Goal: Navigation & Orientation: Find specific page/section

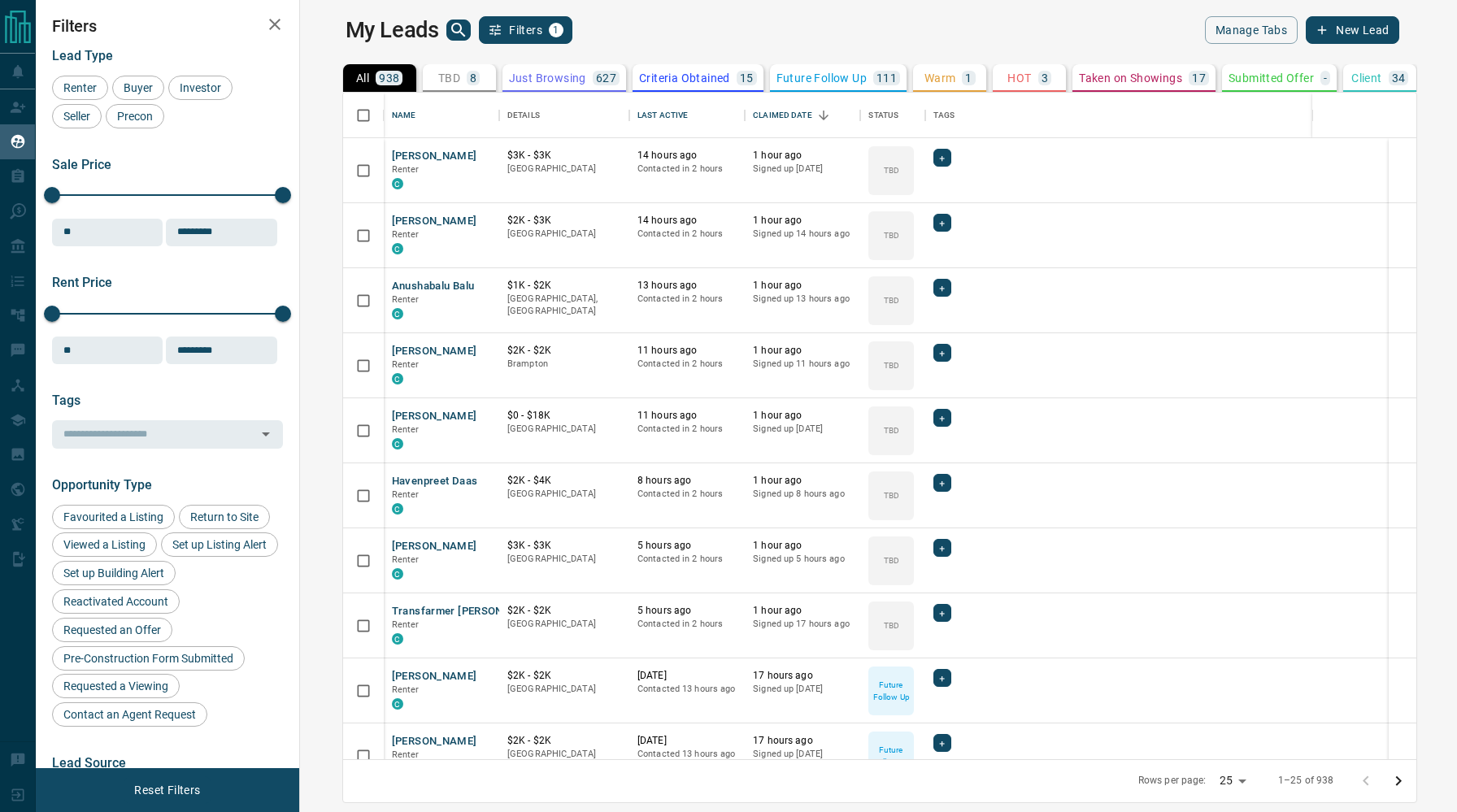
scroll to position [666, 1150]
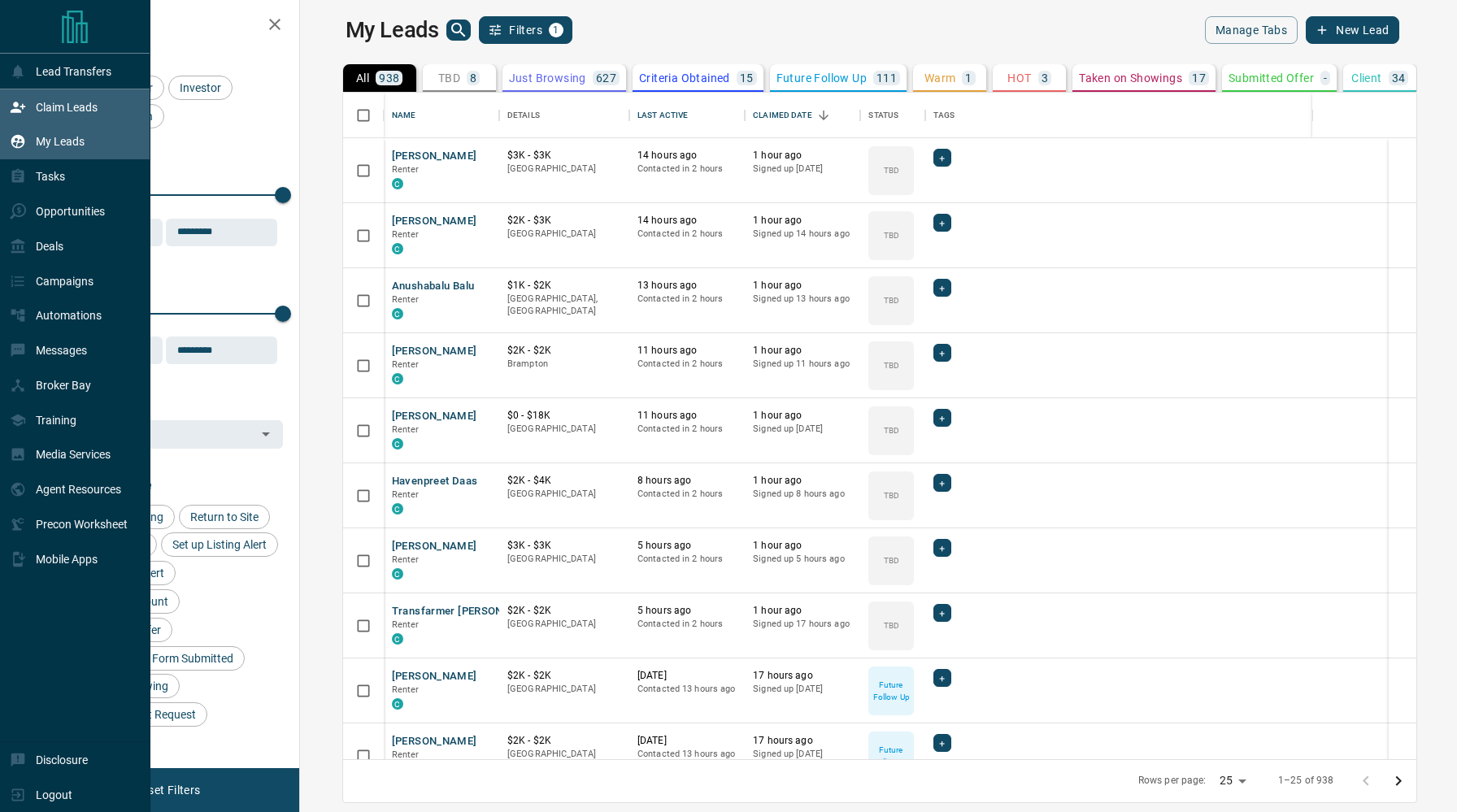
click at [22, 107] on icon at bounding box center [17, 107] width 14 height 10
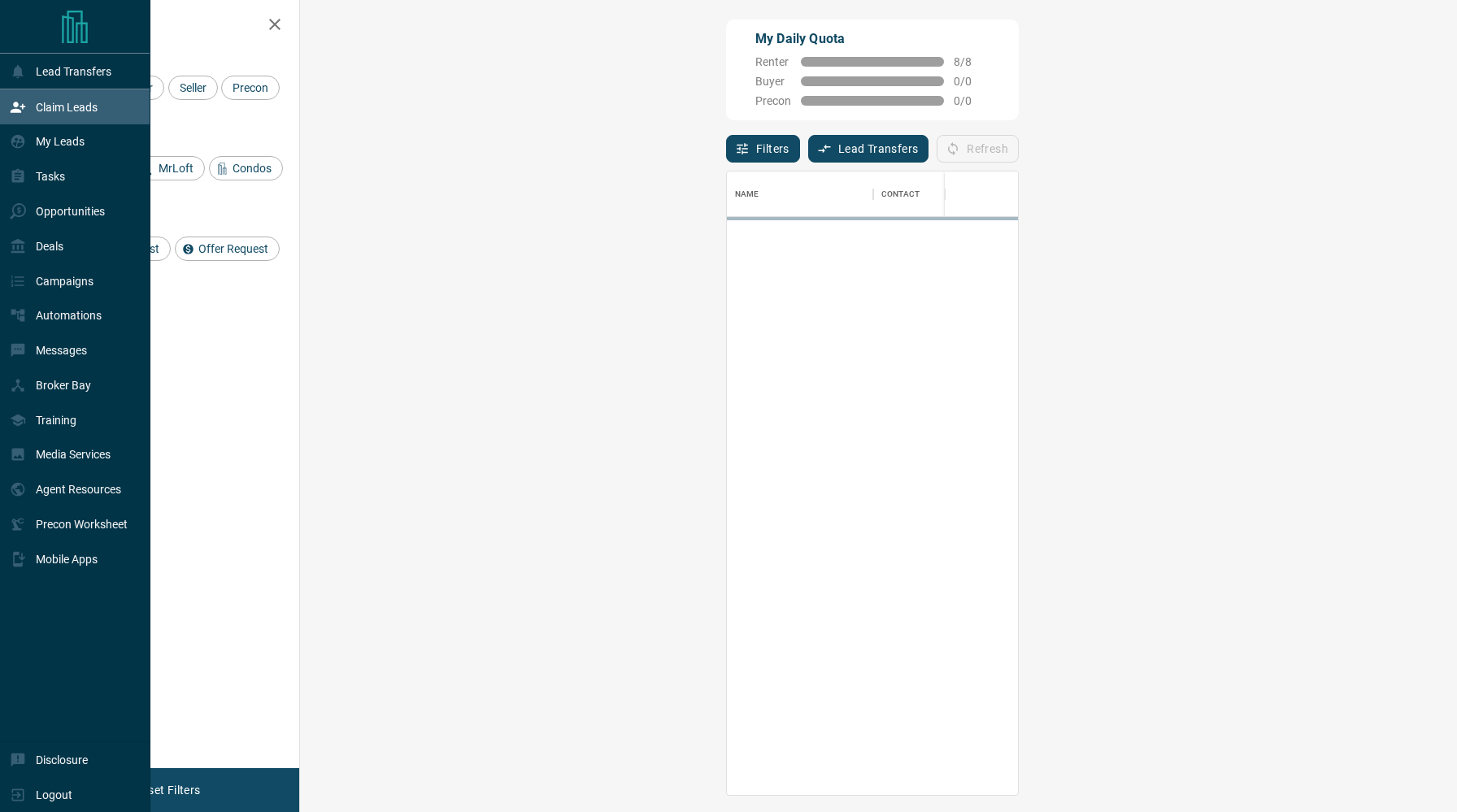
scroll to position [623, 1122]
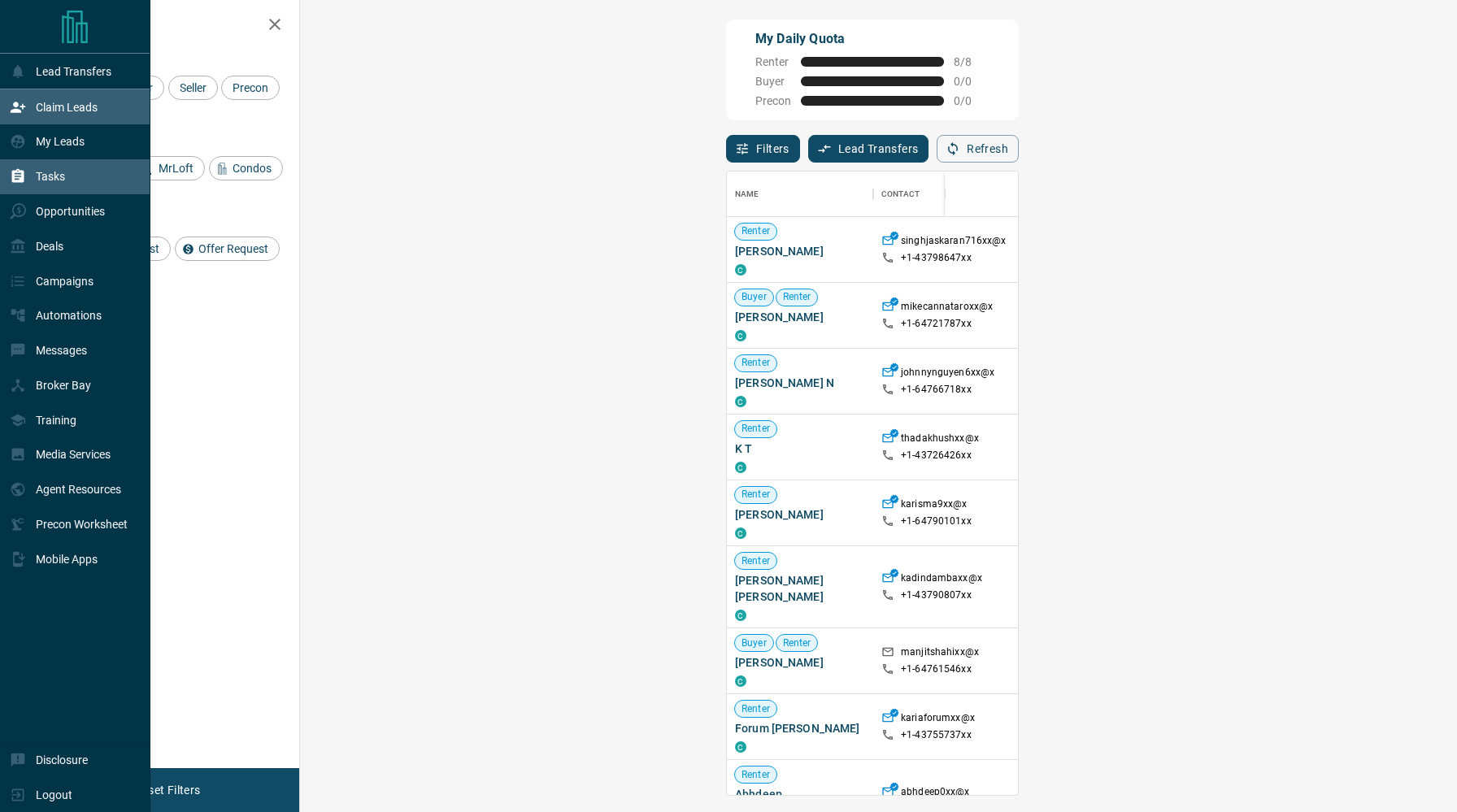
click at [26, 176] on div "Tasks" at bounding box center [37, 176] width 55 height 26
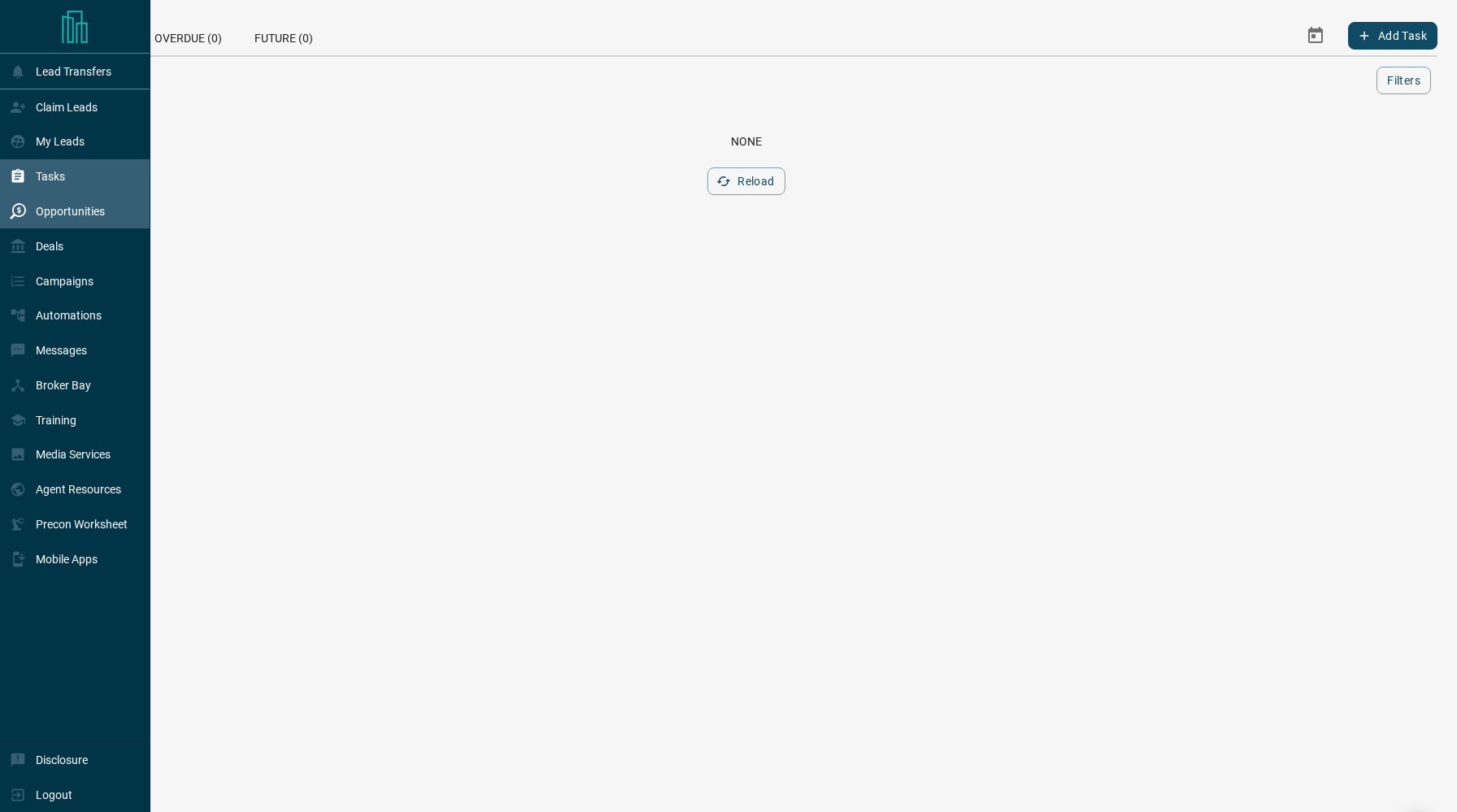
click at [58, 215] on p "Opportunities" at bounding box center [70, 210] width 69 height 13
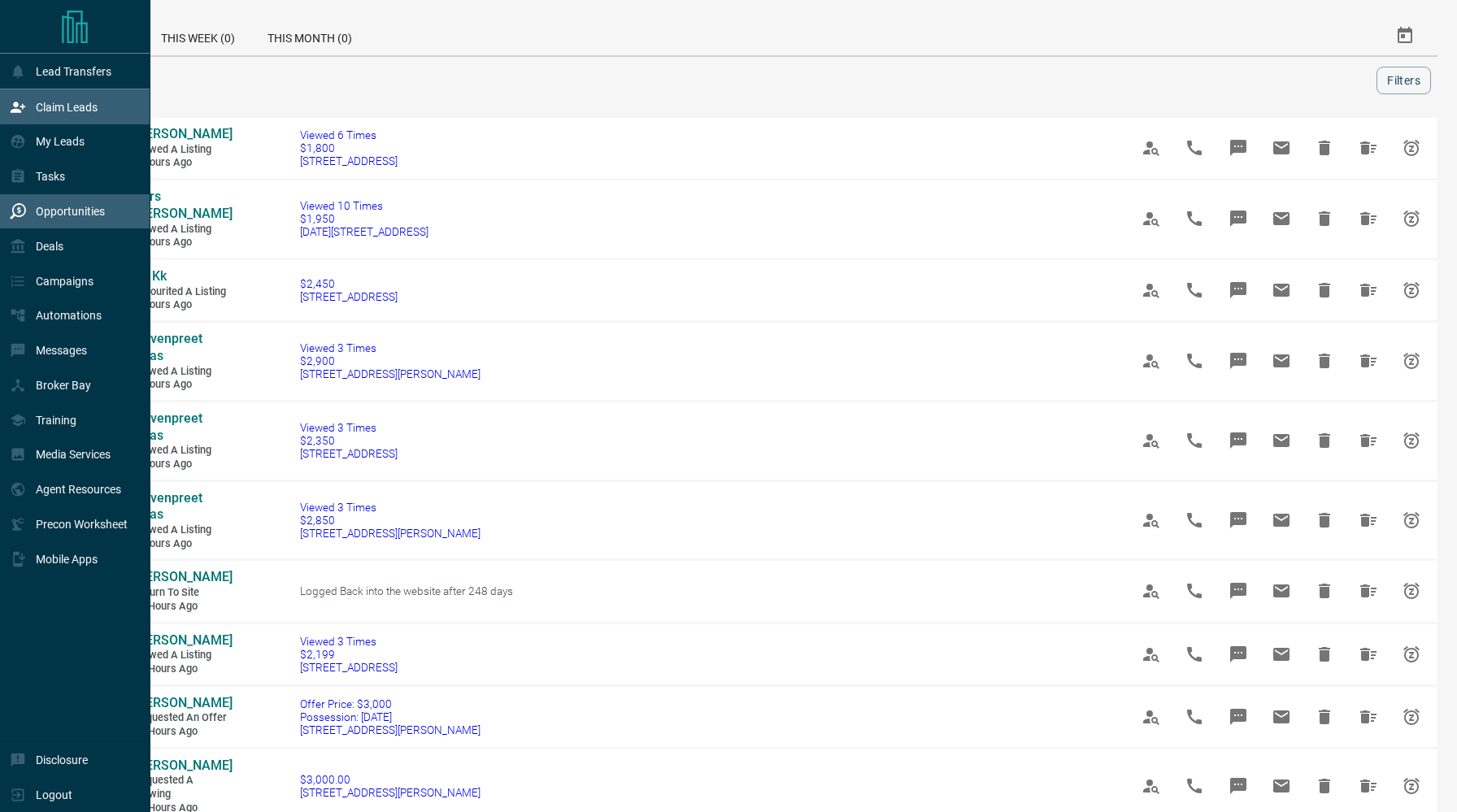
click at [17, 112] on icon at bounding box center [17, 107] width 14 height 10
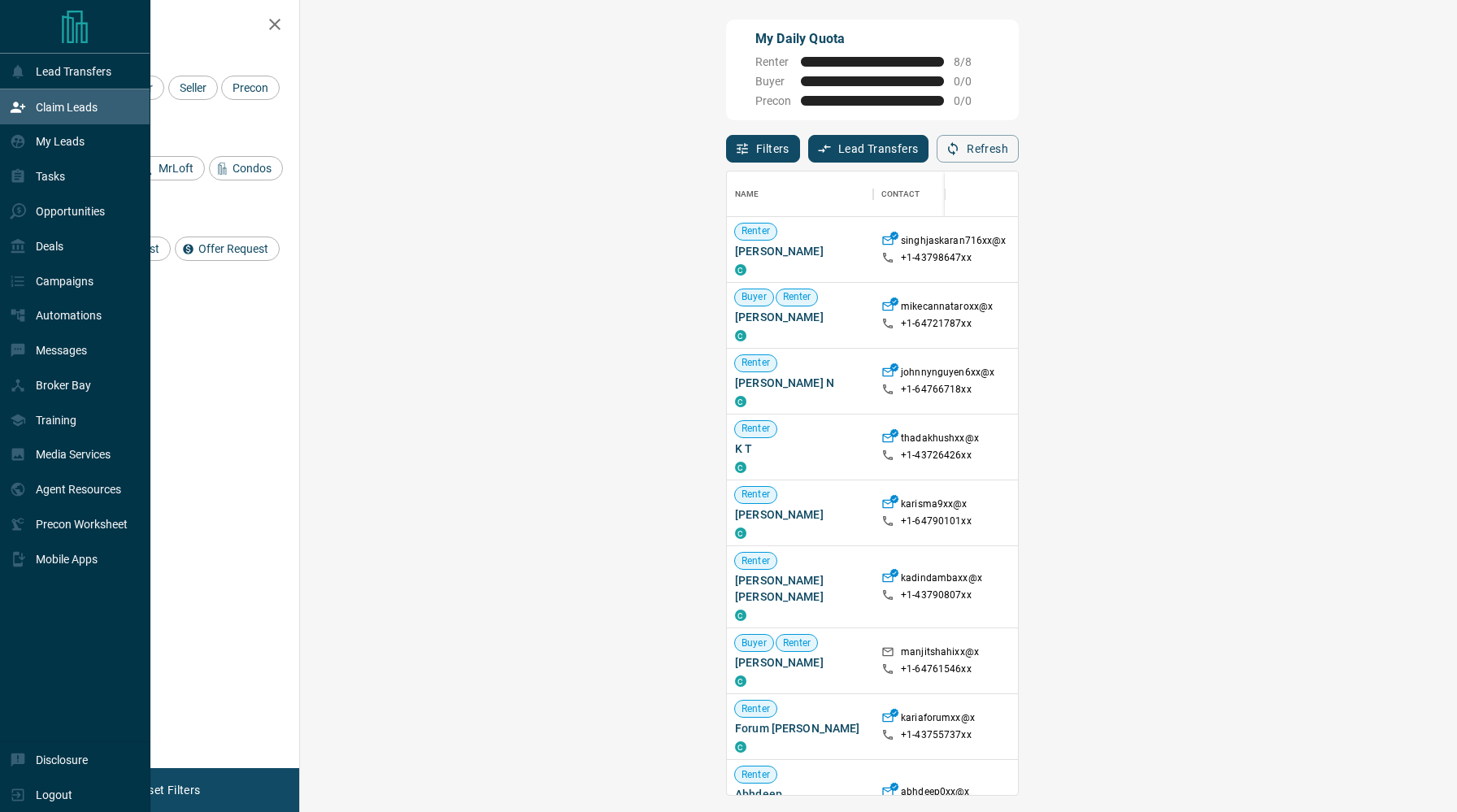
scroll to position [623, 1122]
click at [38, 144] on p "My Leads" at bounding box center [60, 141] width 49 height 13
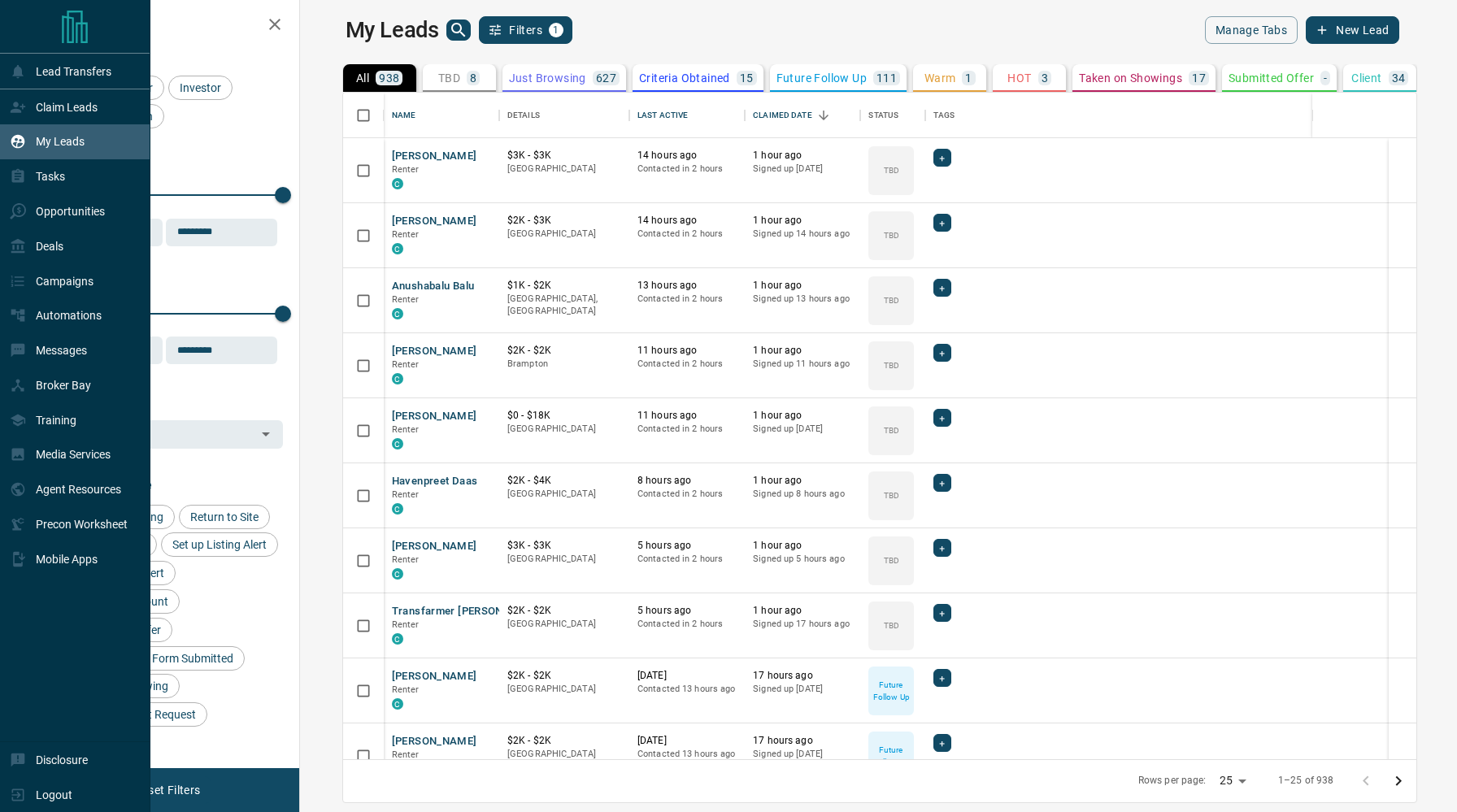
scroll to position [666, 1150]
click at [89, 250] on div "Deals" at bounding box center [75, 245] width 150 height 35
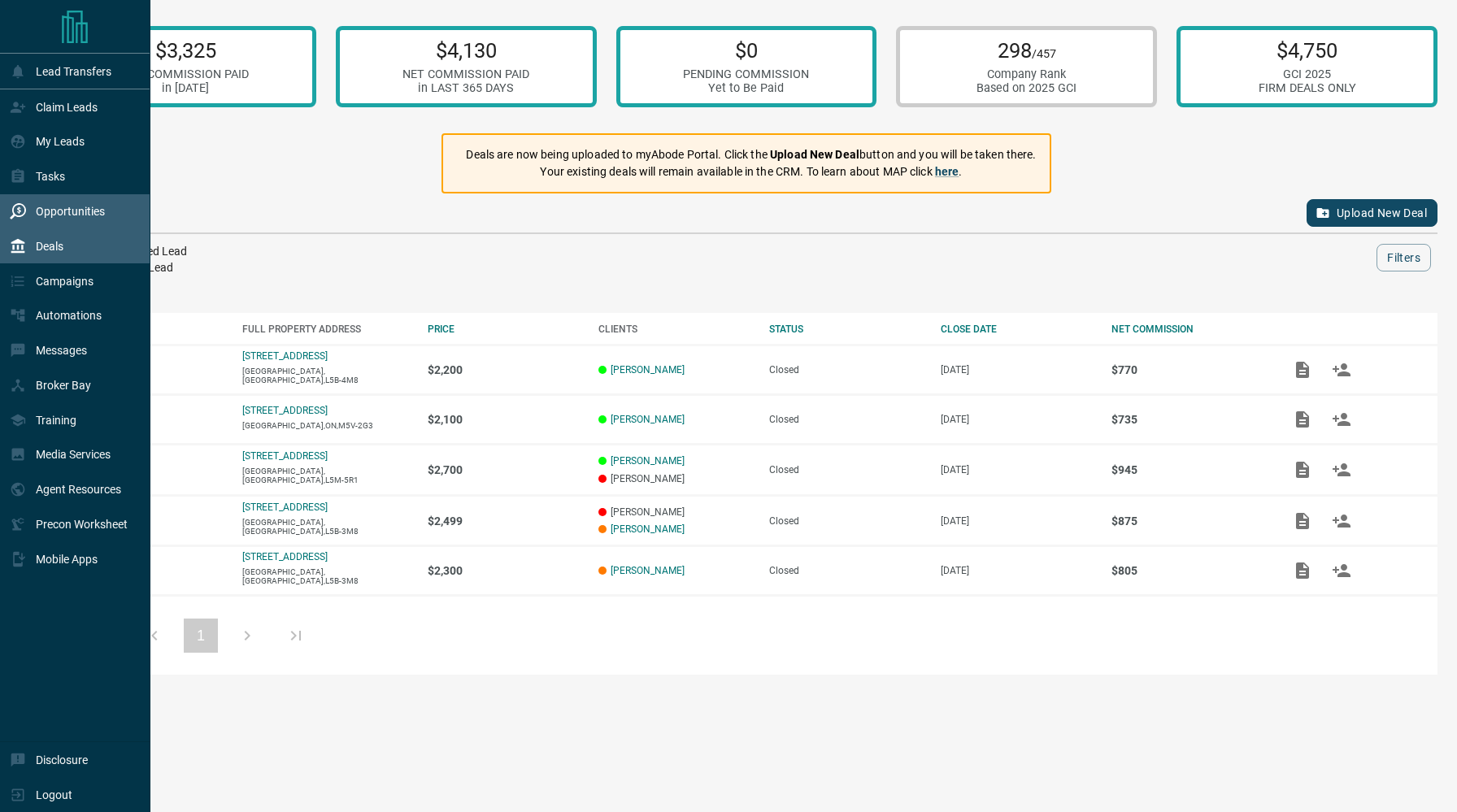
click at [92, 222] on div "Opportunities" at bounding box center [57, 211] width 95 height 26
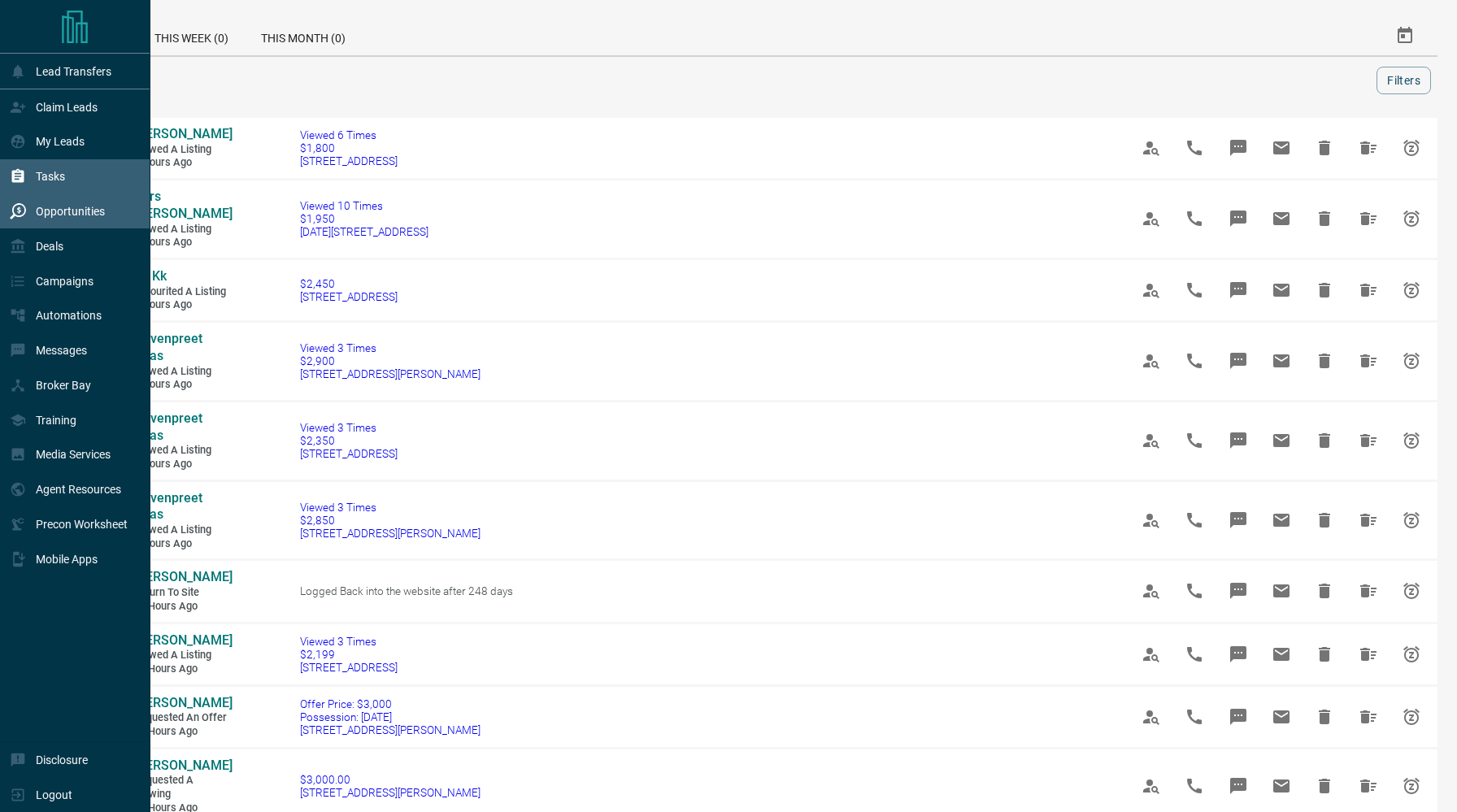
click at [105, 182] on div "Tasks" at bounding box center [75, 176] width 150 height 35
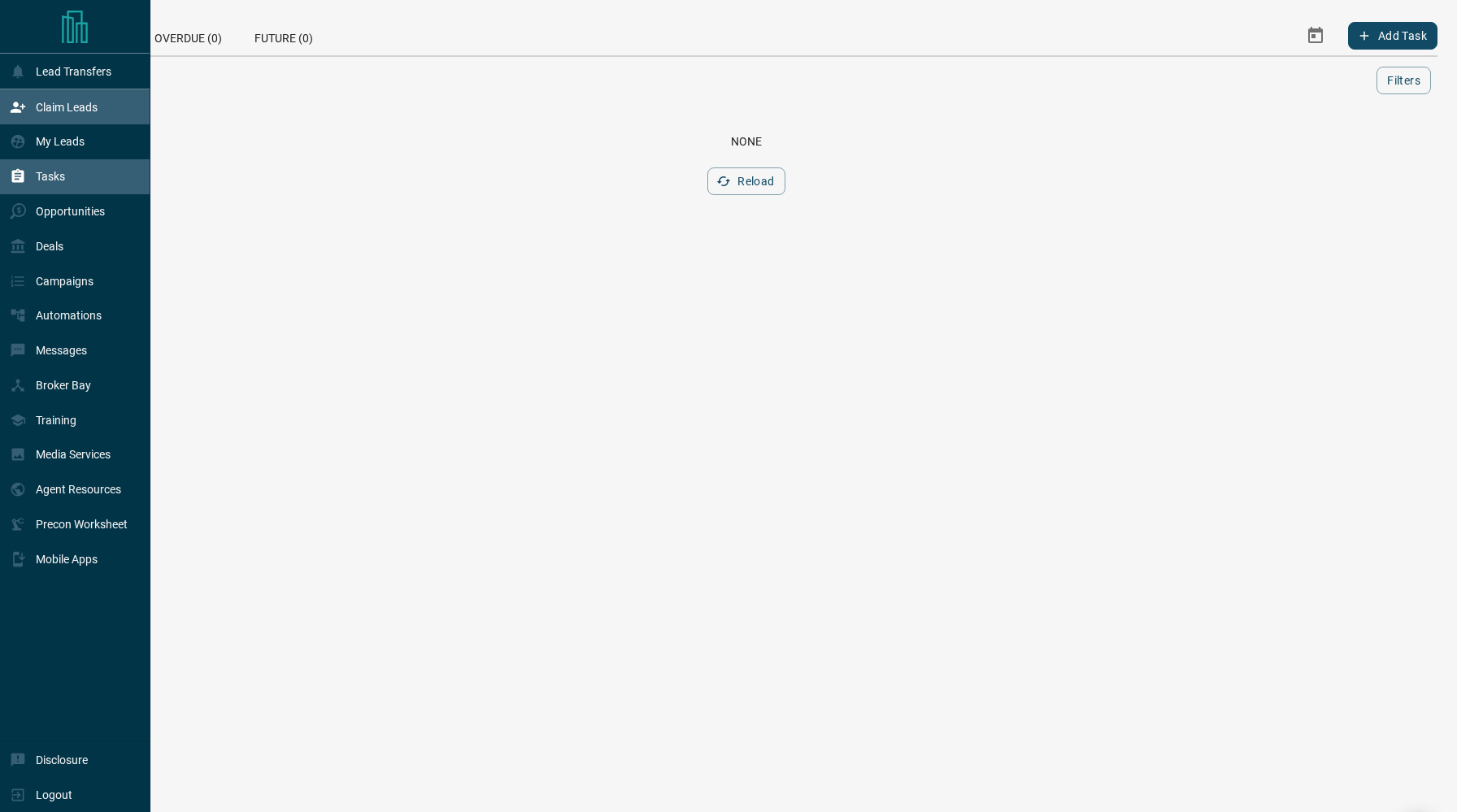
click at [113, 107] on div "Claim Leads" at bounding box center [75, 107] width 150 height 35
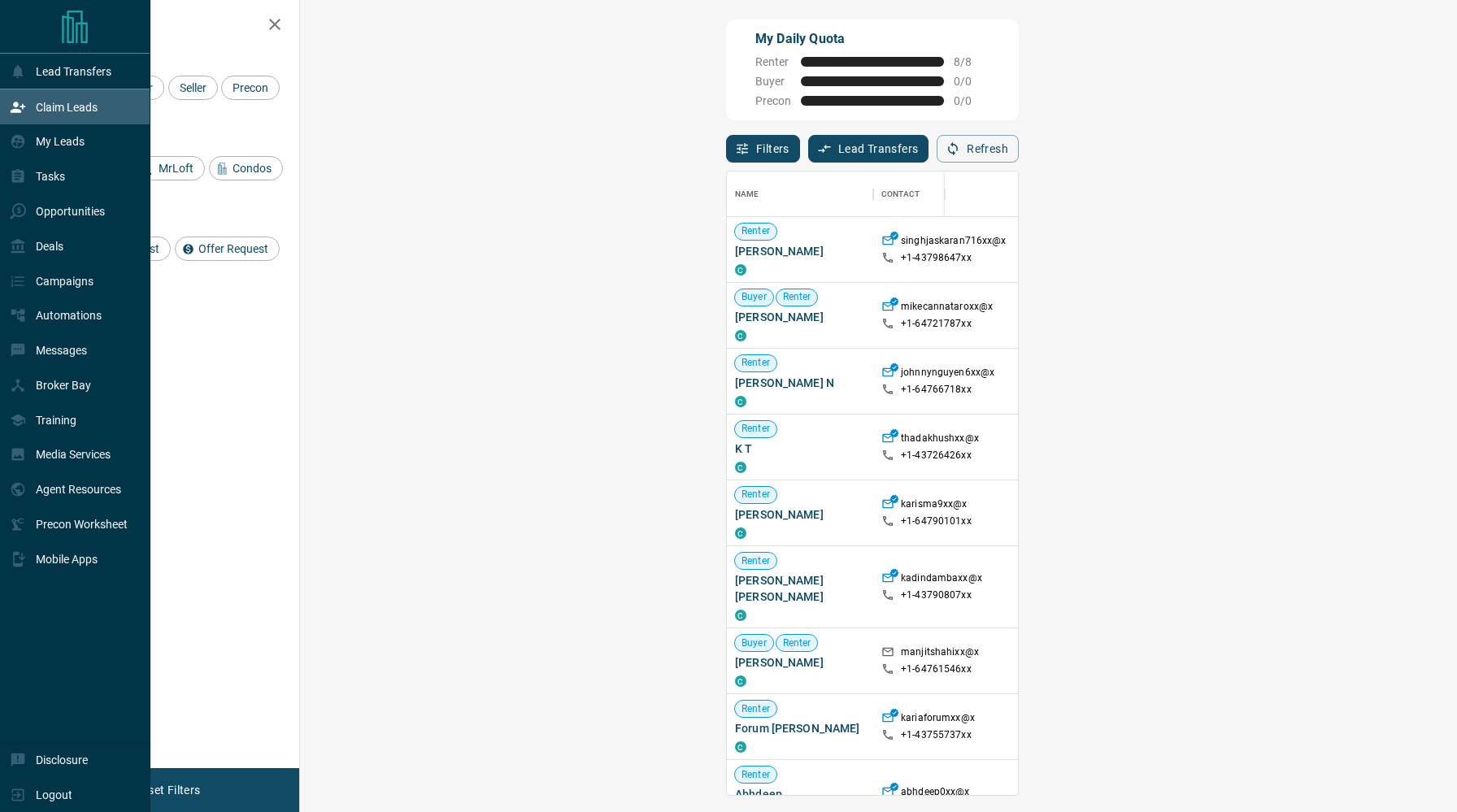
scroll to position [623, 1122]
